Goal: Book appointment/travel/reservation

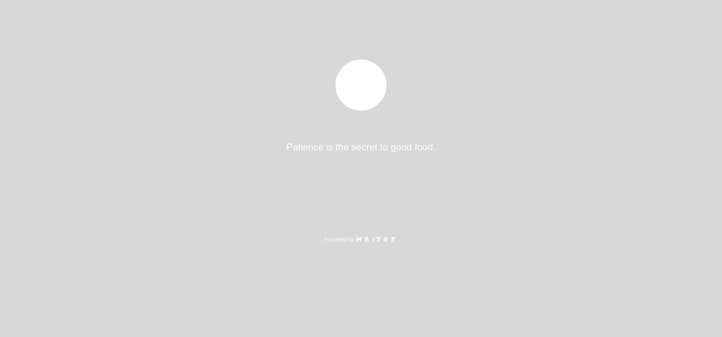
select select "es"
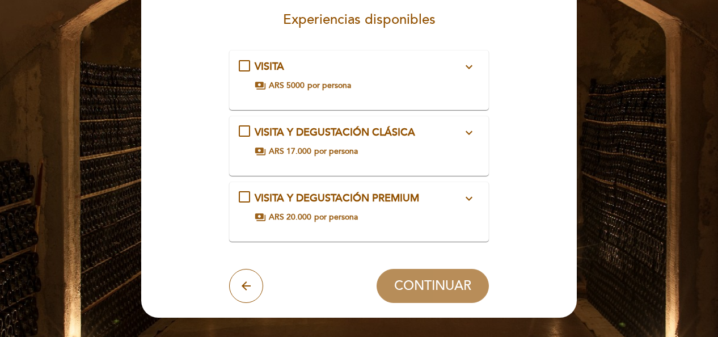
scroll to position [113, 0]
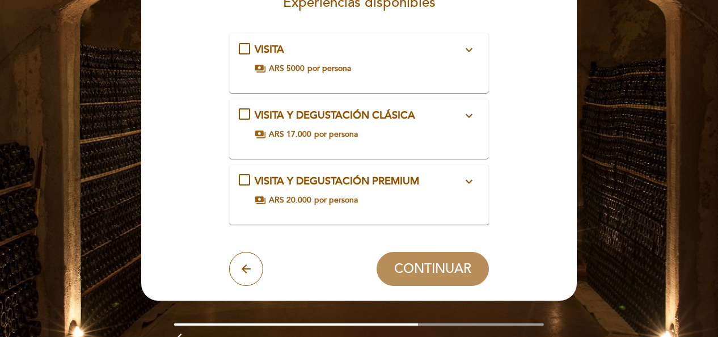
click at [467, 183] on icon "expand_more" at bounding box center [469, 182] width 14 height 14
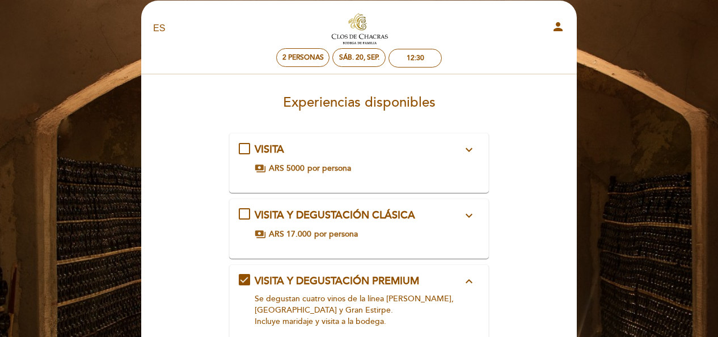
scroll to position [0, 0]
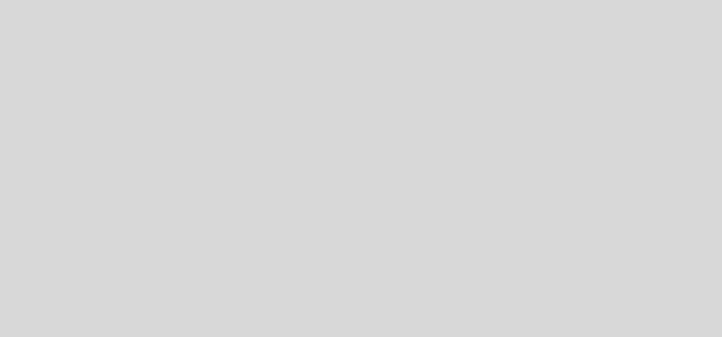
select select "es"
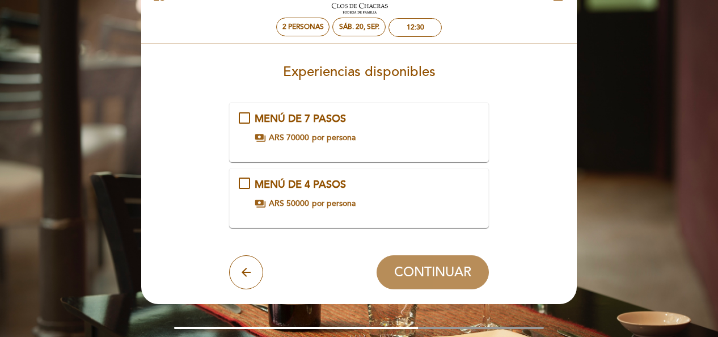
scroll to position [57, 0]
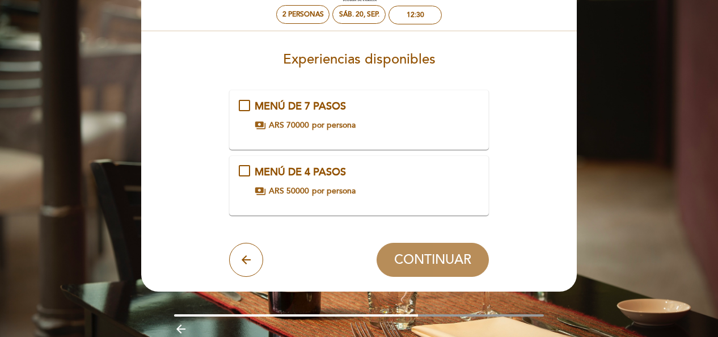
click at [242, 172] on div "MENÚ DE 4 PASOS payments ARS 50000 por persona" at bounding box center [359, 181] width 241 height 32
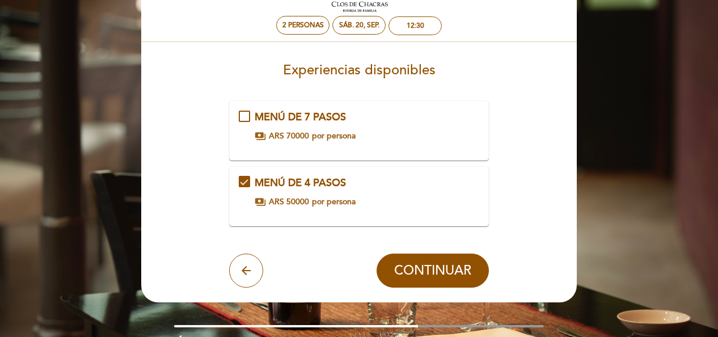
scroll to position [103, 0]
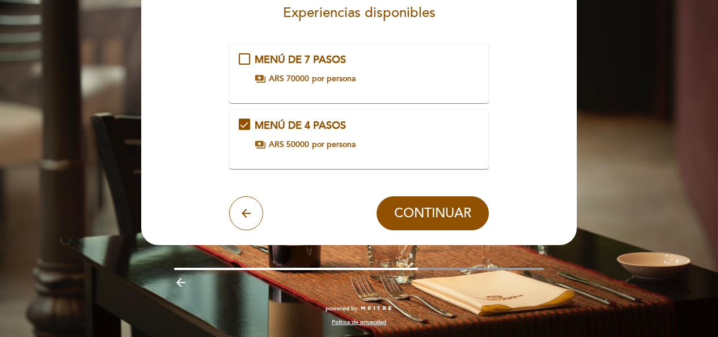
click at [290, 130] on span "MENÚ DE 4 PASOS" at bounding box center [300, 125] width 91 height 12
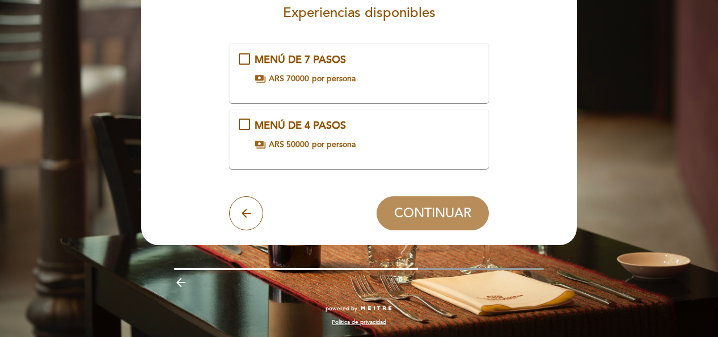
click at [292, 132] on div "MENÚ DE 4 PASOS" at bounding box center [359, 126] width 208 height 15
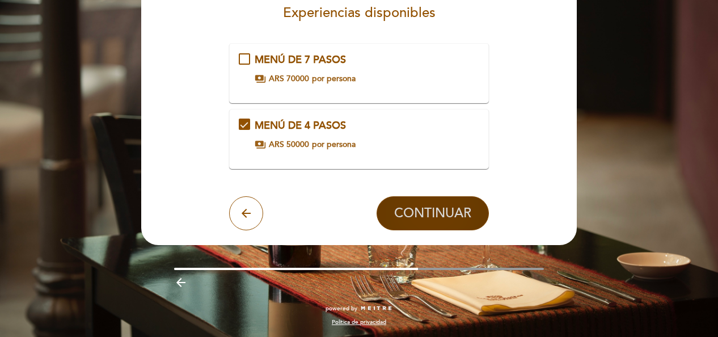
click at [438, 211] on span "CONTINUAR" at bounding box center [432, 213] width 77 height 16
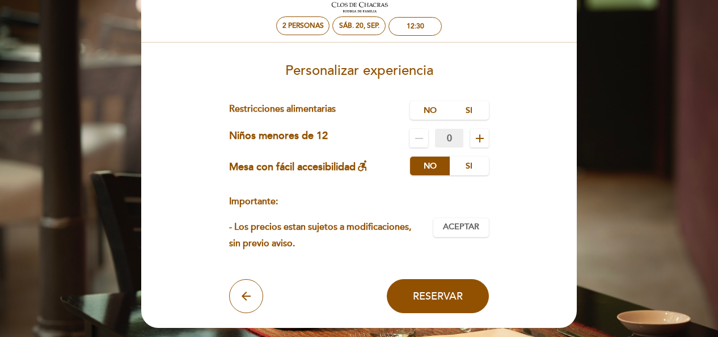
scroll to position [36, 0]
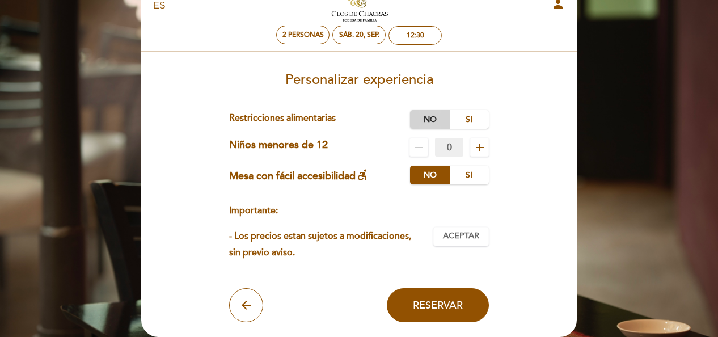
click at [427, 121] on label "No" at bounding box center [430, 119] width 40 height 19
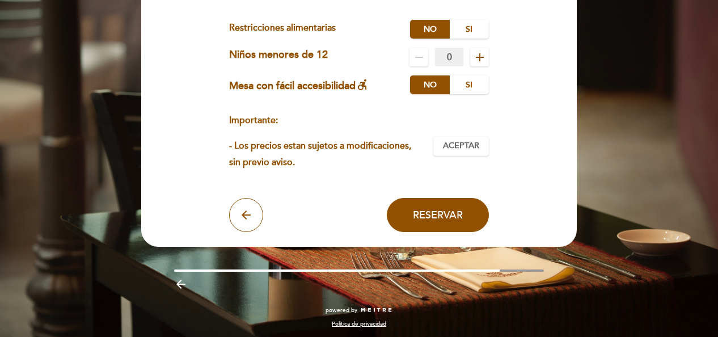
scroll to position [129, 0]
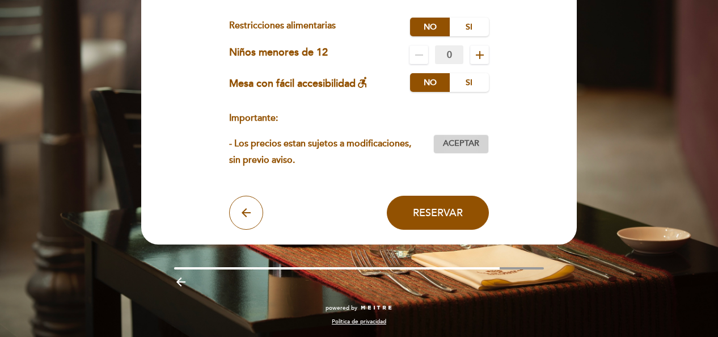
click at [455, 150] on button "Aceptar Aceptado" at bounding box center [461, 143] width 56 height 19
click at [424, 209] on span "Reservar" at bounding box center [438, 213] width 50 height 12
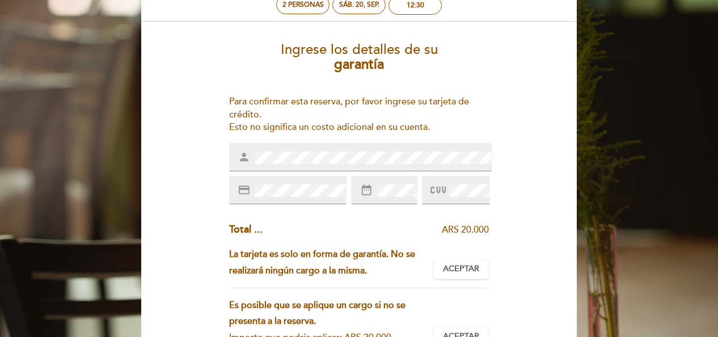
scroll to position [0, 0]
